Goal: Task Accomplishment & Management: Use online tool/utility

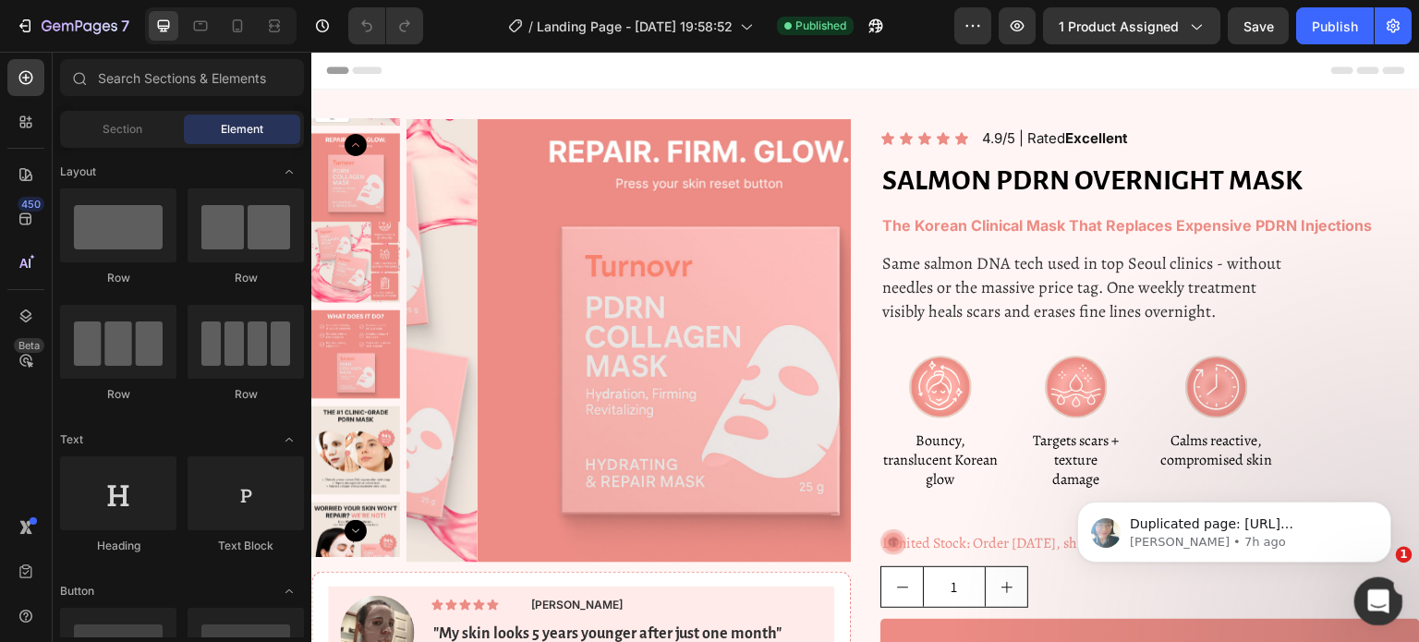
click at [1370, 590] on icon "Open Intercom Messenger" at bounding box center [1376, 599] width 30 height 30
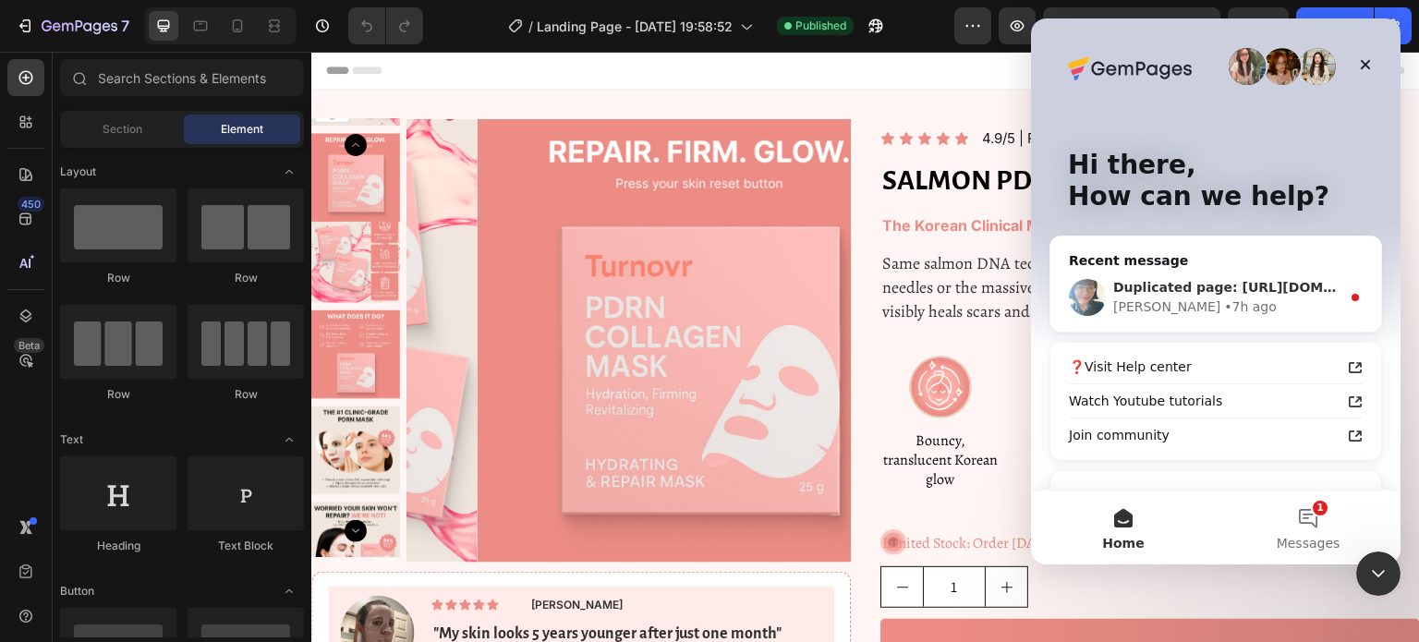
click at [1186, 320] on div "Duplicated page: https://builder.gempages.net/editor/579666393520145294/5818567…" at bounding box center [1216, 297] width 331 height 68
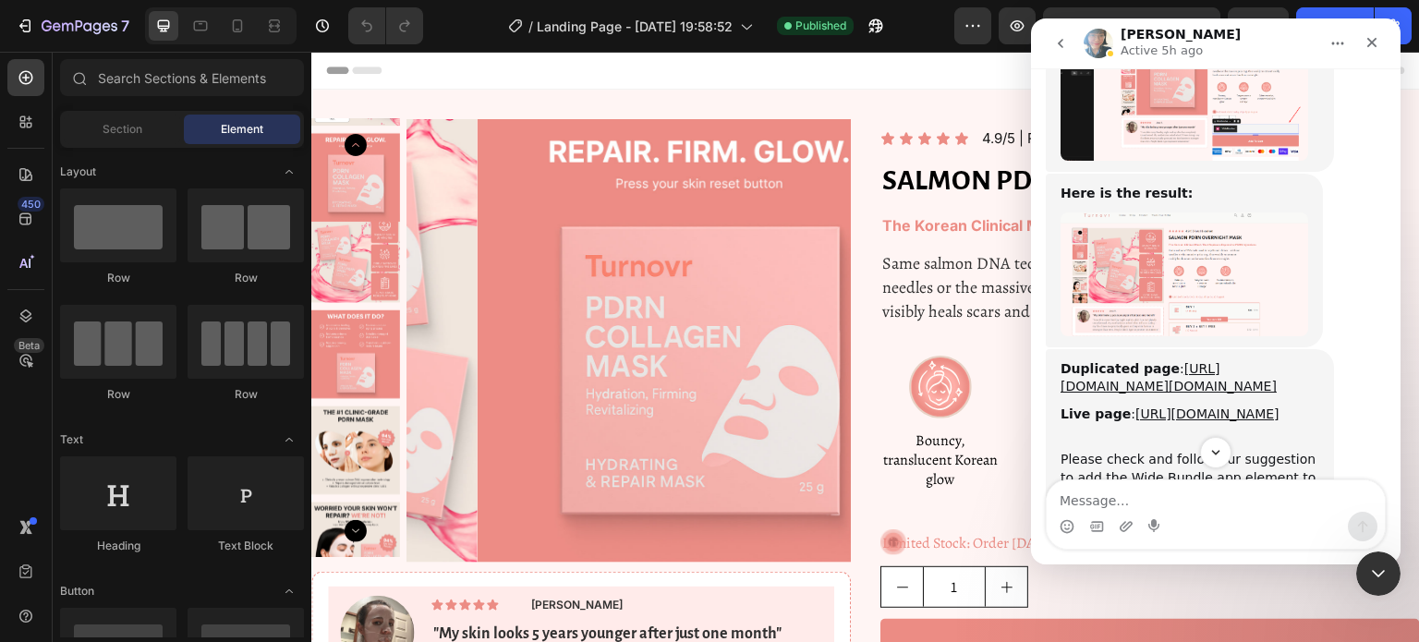
scroll to position [4187, 0]
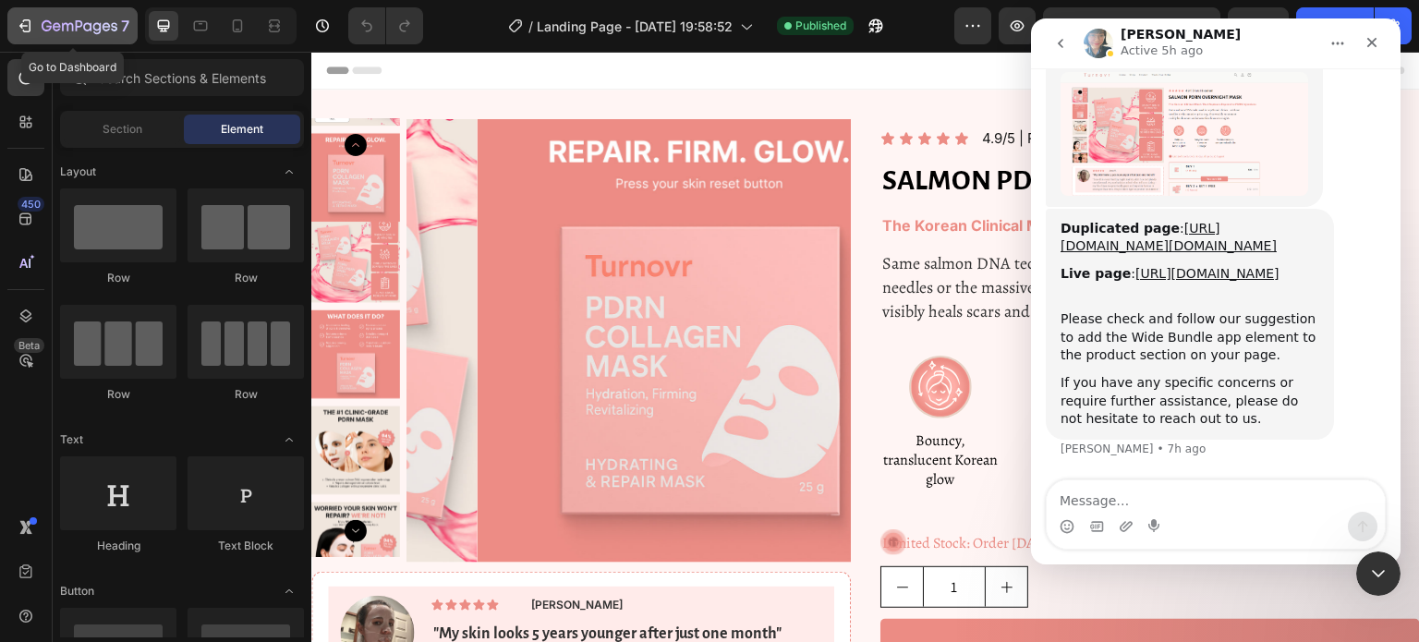
click at [23, 17] on icon "button" at bounding box center [25, 26] width 18 height 18
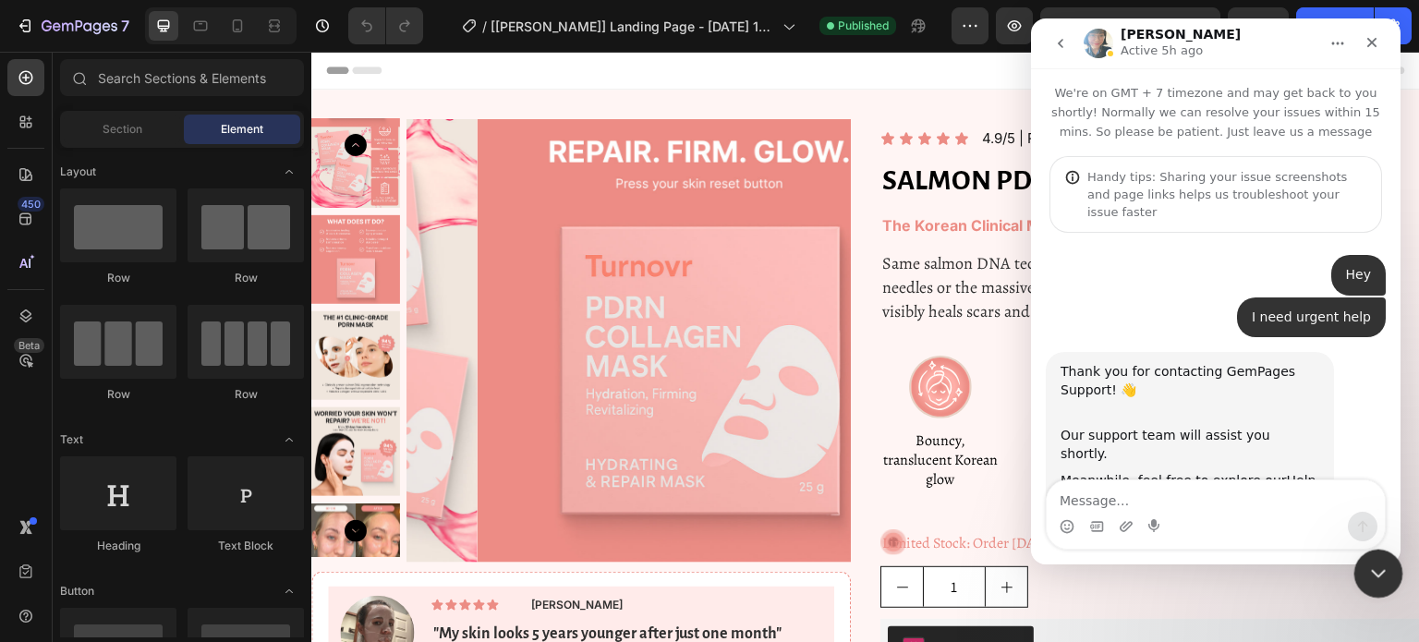
drag, startPoint x: 1354, startPoint y: 549, endPoint x: 2301, endPoint y: 939, distance: 1024.2
click at [1386, 565] on icon "Close Intercom Messenger" at bounding box center [1376, 571] width 22 height 22
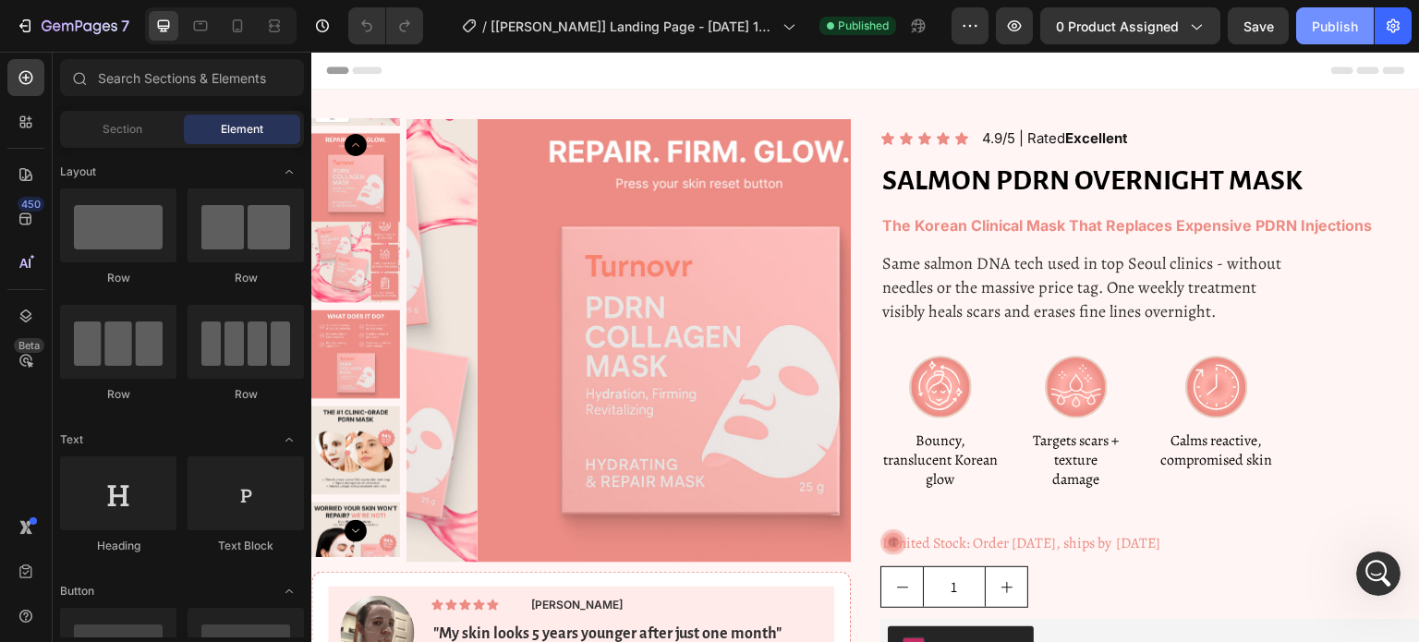
scroll to position [4187, 0]
click at [1194, 39] on button "0 product assigned" at bounding box center [1130, 25] width 180 height 37
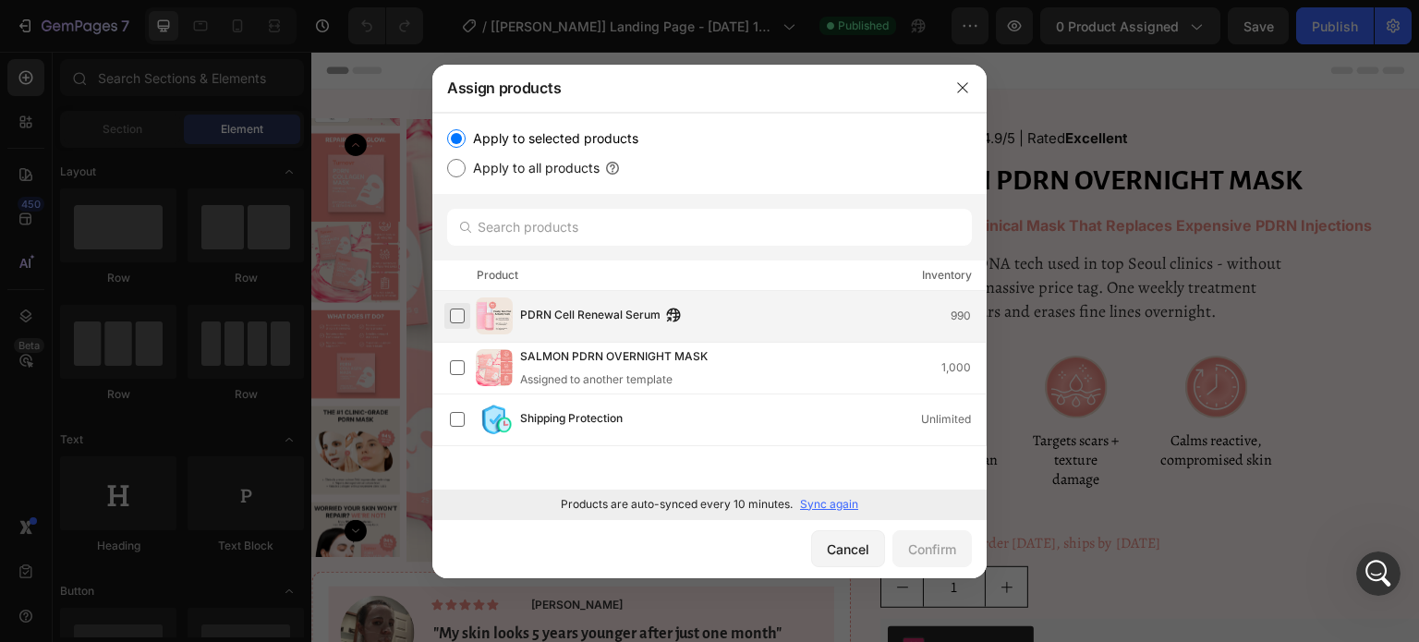
click at [461, 314] on label at bounding box center [457, 316] width 15 height 15
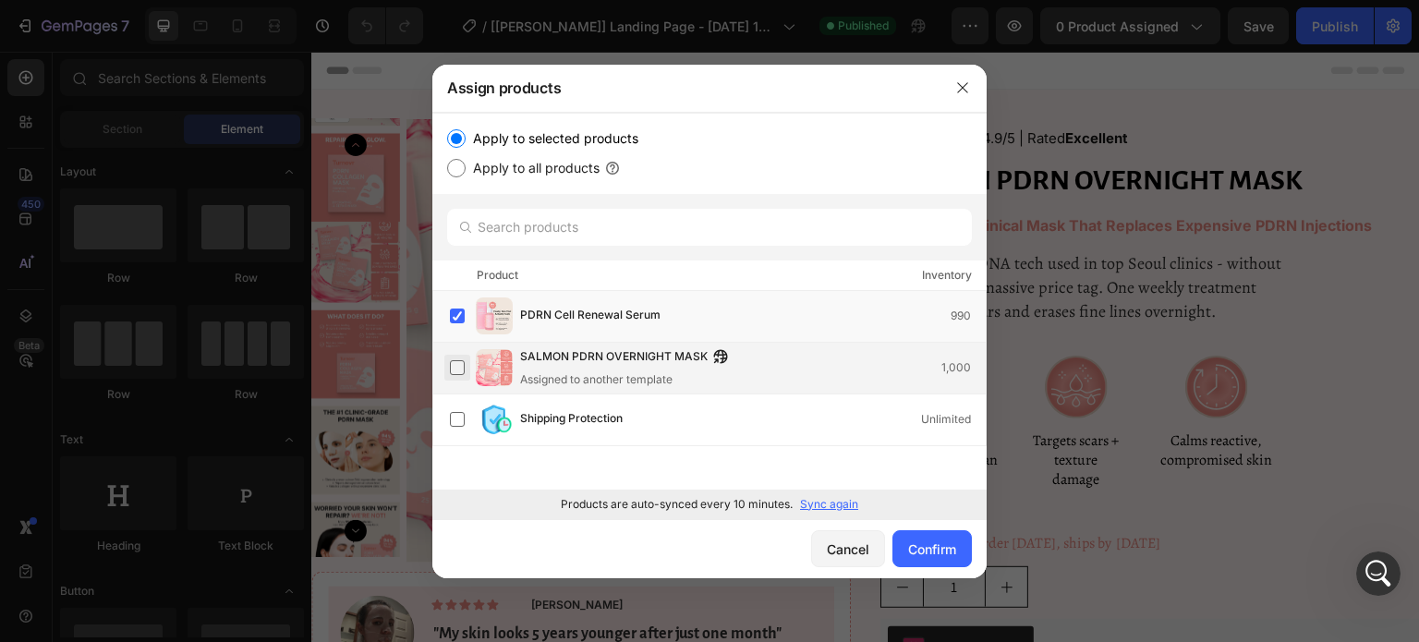
click at [462, 370] on label at bounding box center [457, 367] width 15 height 15
click at [451, 315] on label at bounding box center [457, 316] width 15 height 15
click at [920, 560] on button "Confirm" at bounding box center [932, 548] width 79 height 37
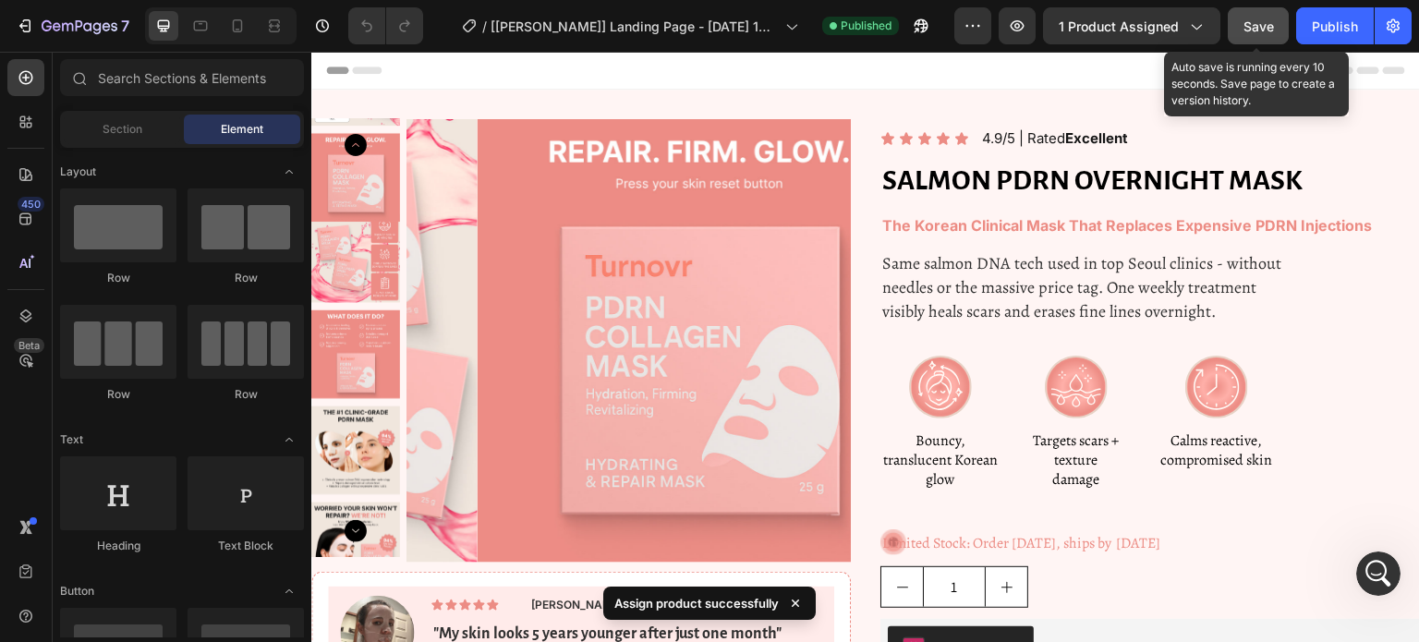
click at [1251, 37] on button "Save" at bounding box center [1258, 25] width 61 height 37
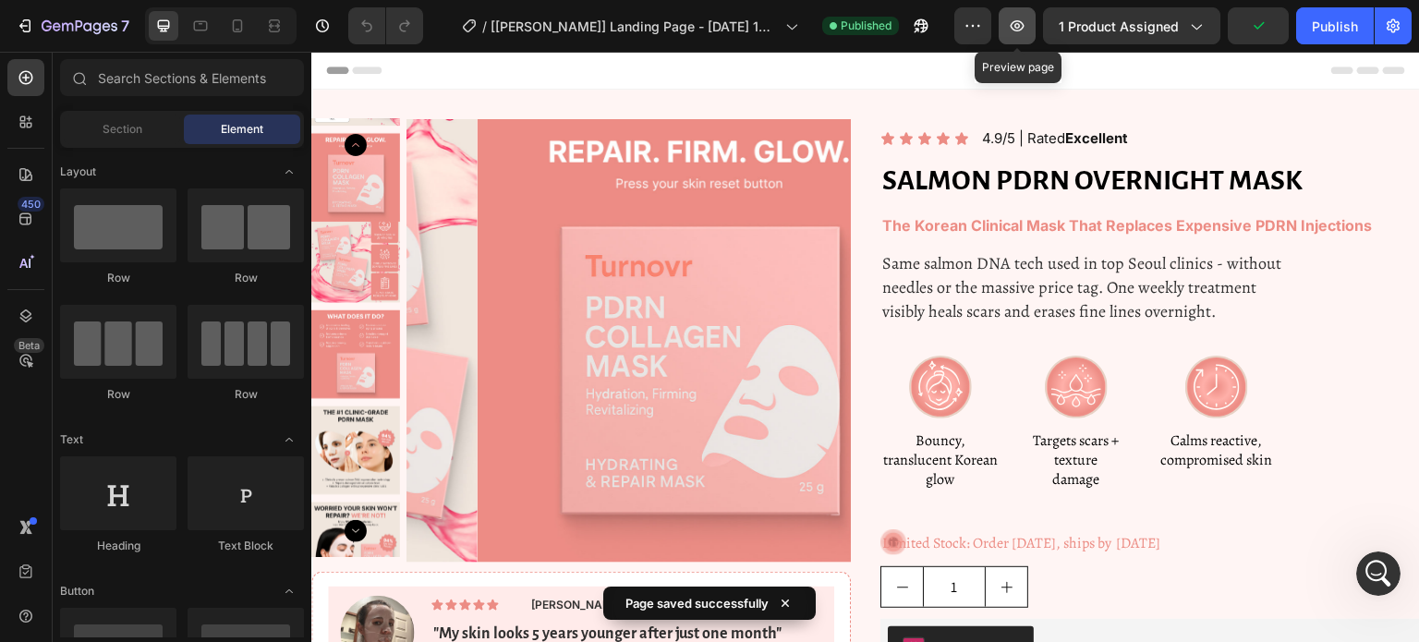
click at [1022, 23] on icon "button" at bounding box center [1017, 26] width 18 height 18
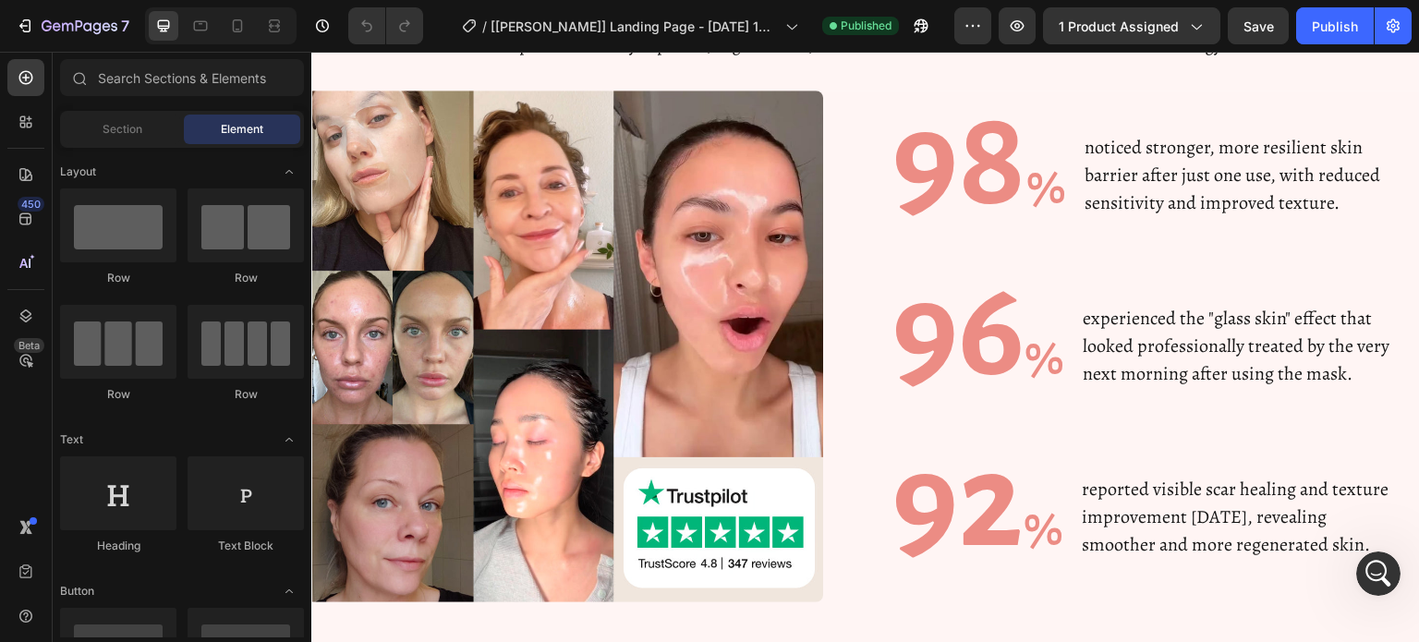
scroll to position [5038, 0]
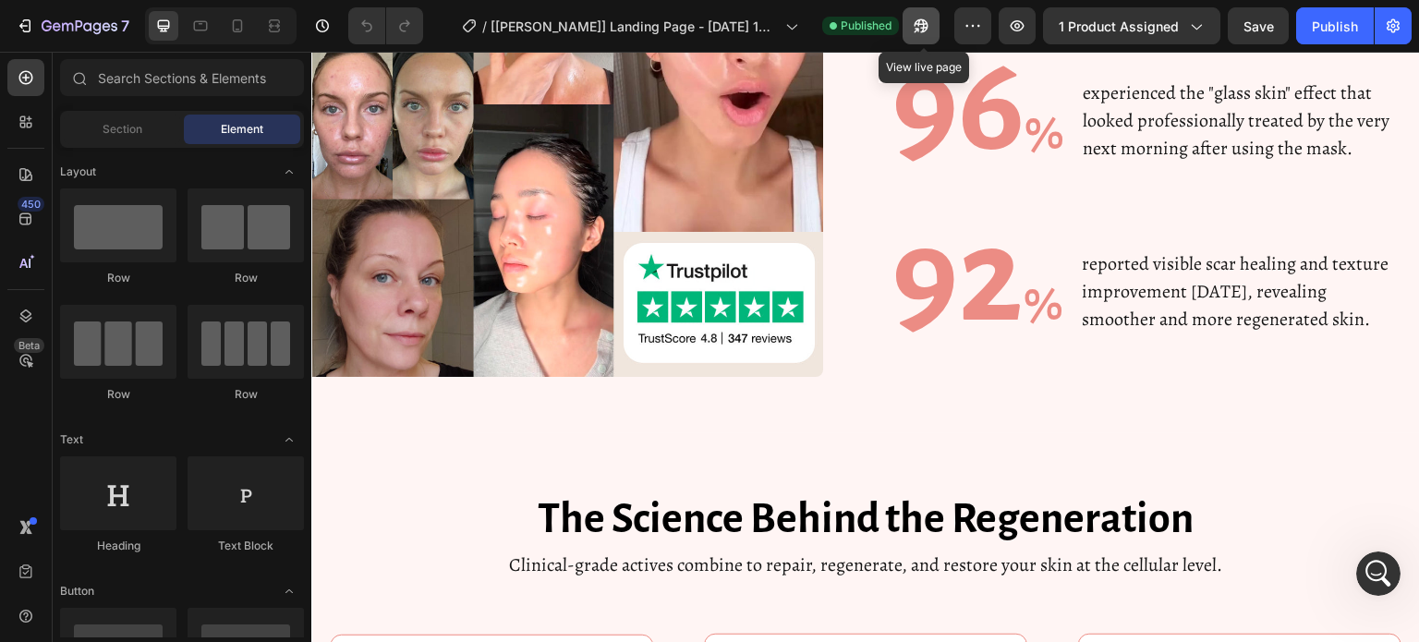
click at [913, 28] on button "button" at bounding box center [921, 25] width 37 height 37
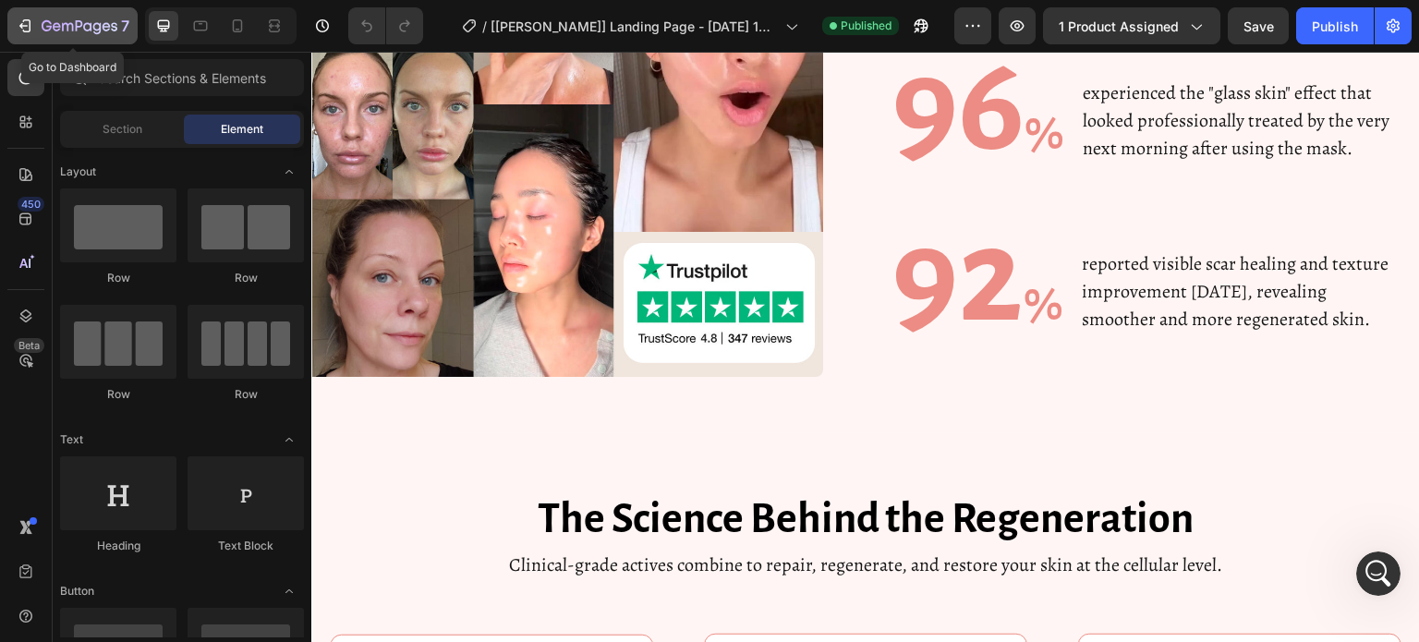
click at [29, 21] on icon "button" at bounding box center [25, 26] width 18 height 18
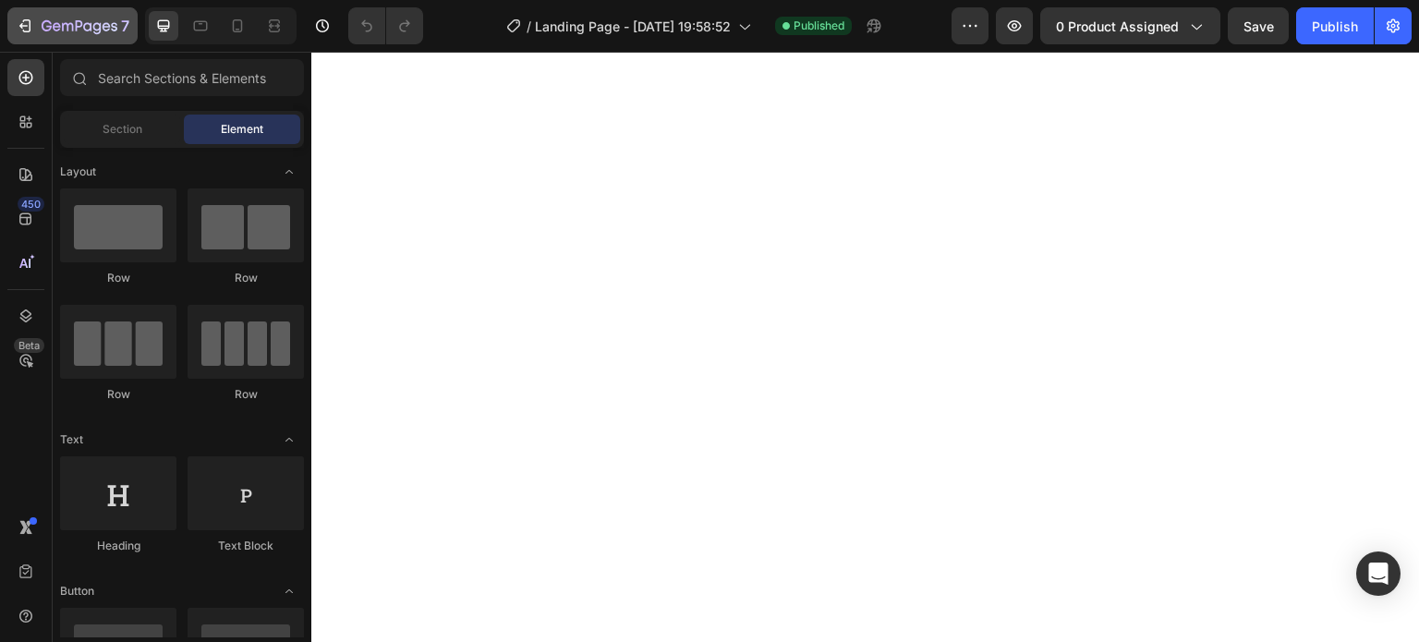
click at [18, 26] on icon "button" at bounding box center [25, 26] width 18 height 18
